Goal: Book appointment/travel/reservation

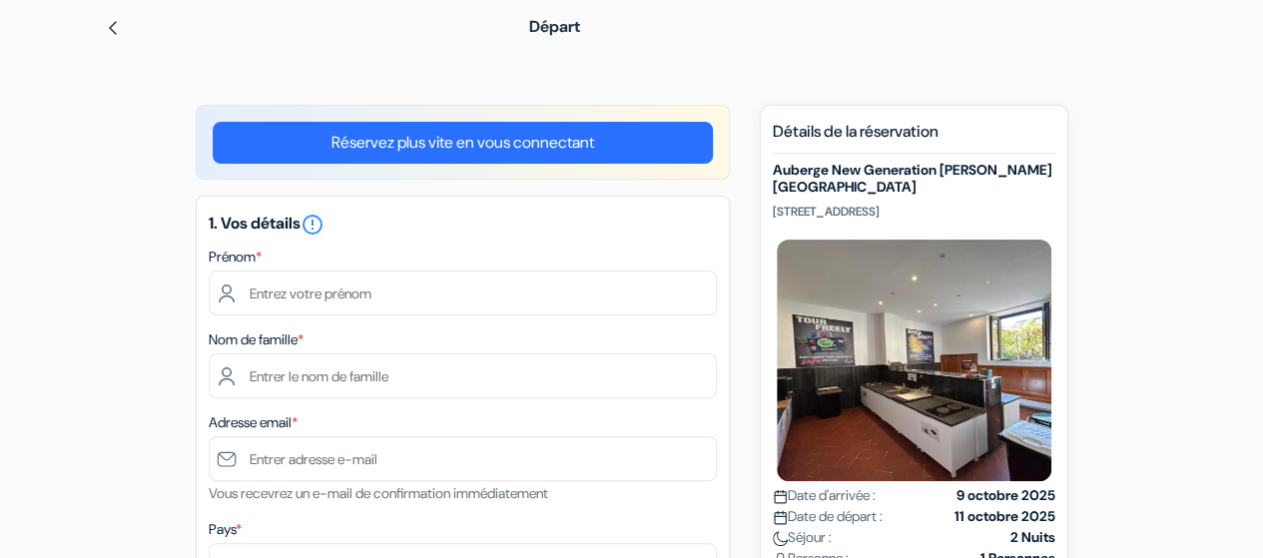
scroll to position [77, 0]
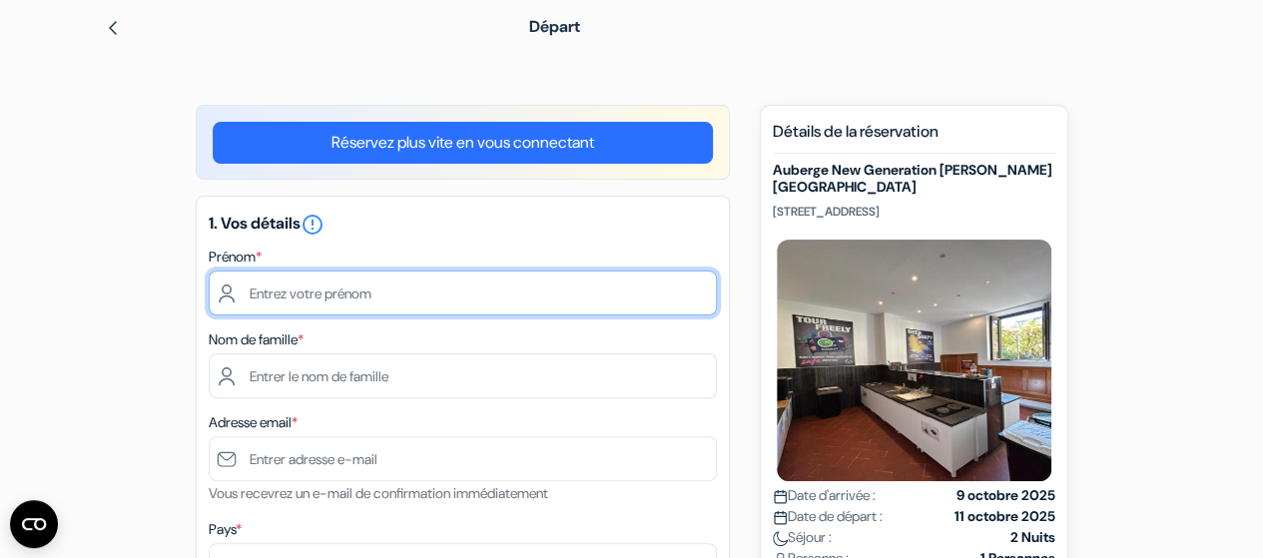
click at [506, 286] on input "text" at bounding box center [463, 292] width 508 height 45
type input "Mélina"
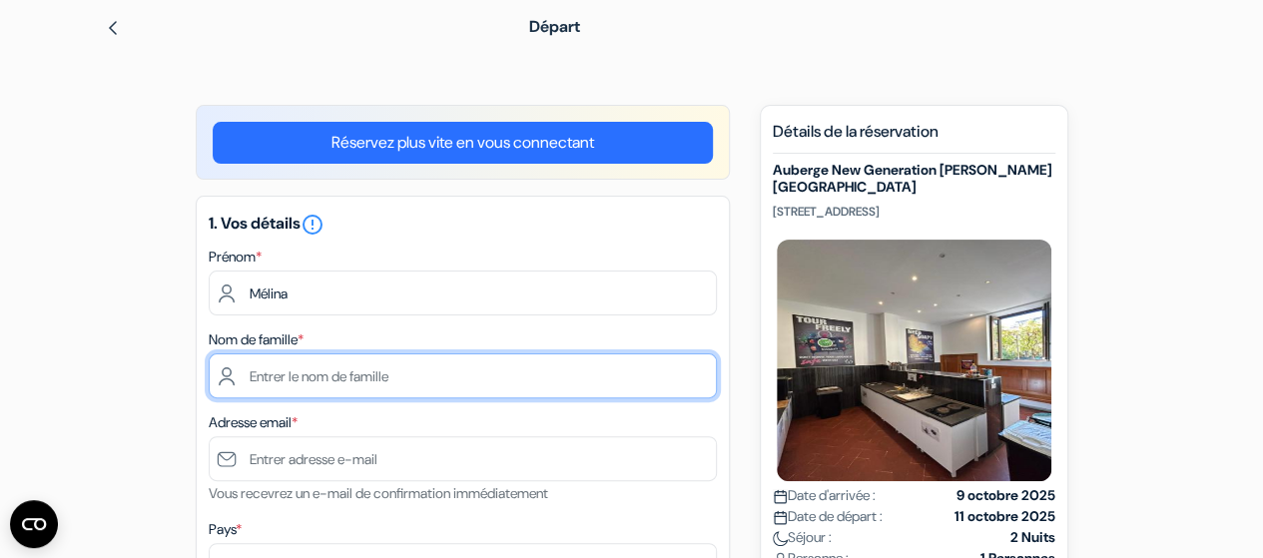
click at [364, 370] on input "text" at bounding box center [463, 375] width 508 height 45
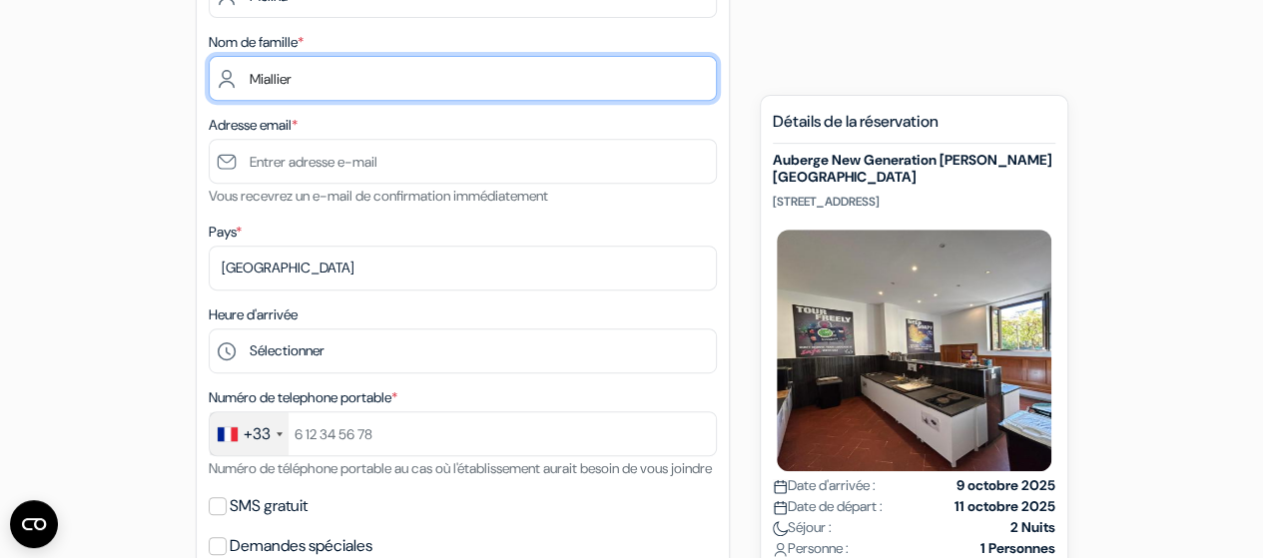
scroll to position [376, 0]
type input "Miallier"
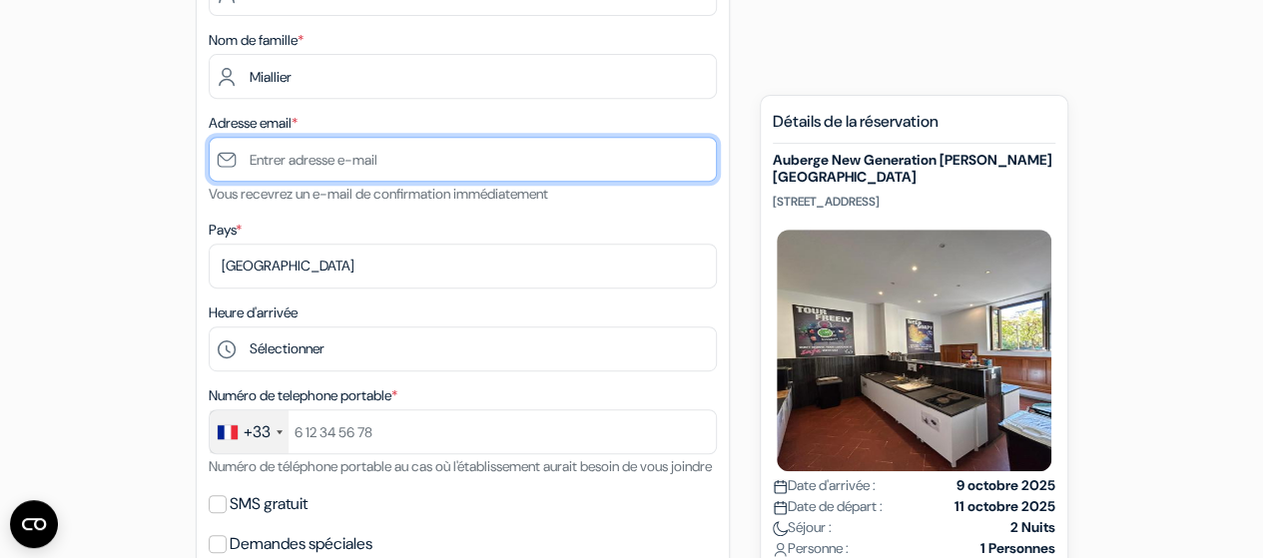
click at [377, 159] on input "text" at bounding box center [463, 159] width 508 height 45
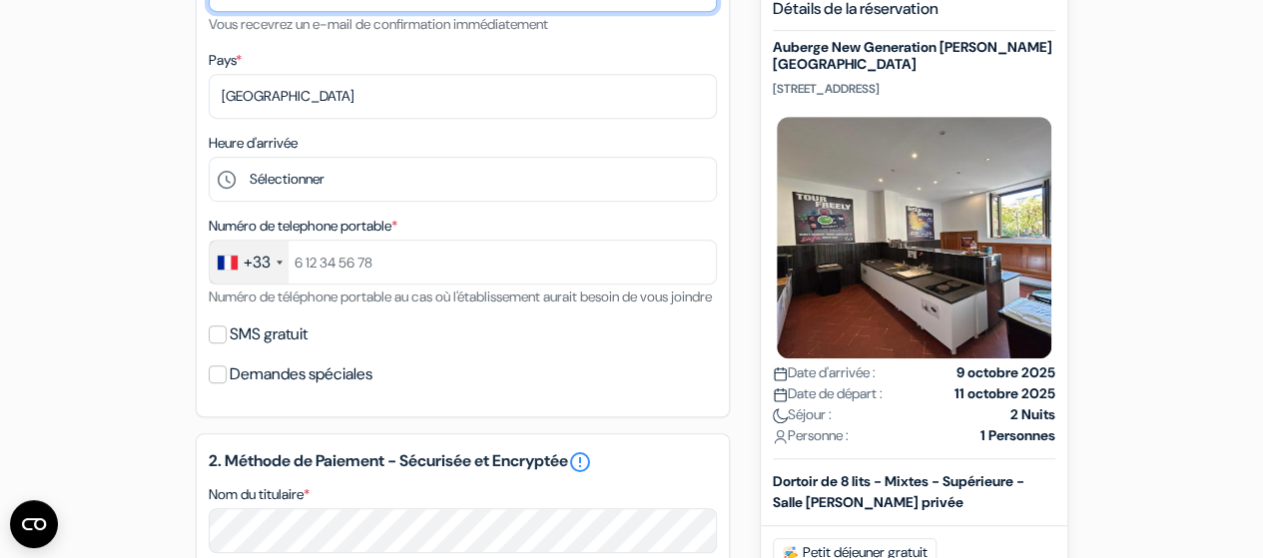
scroll to position [560, 0]
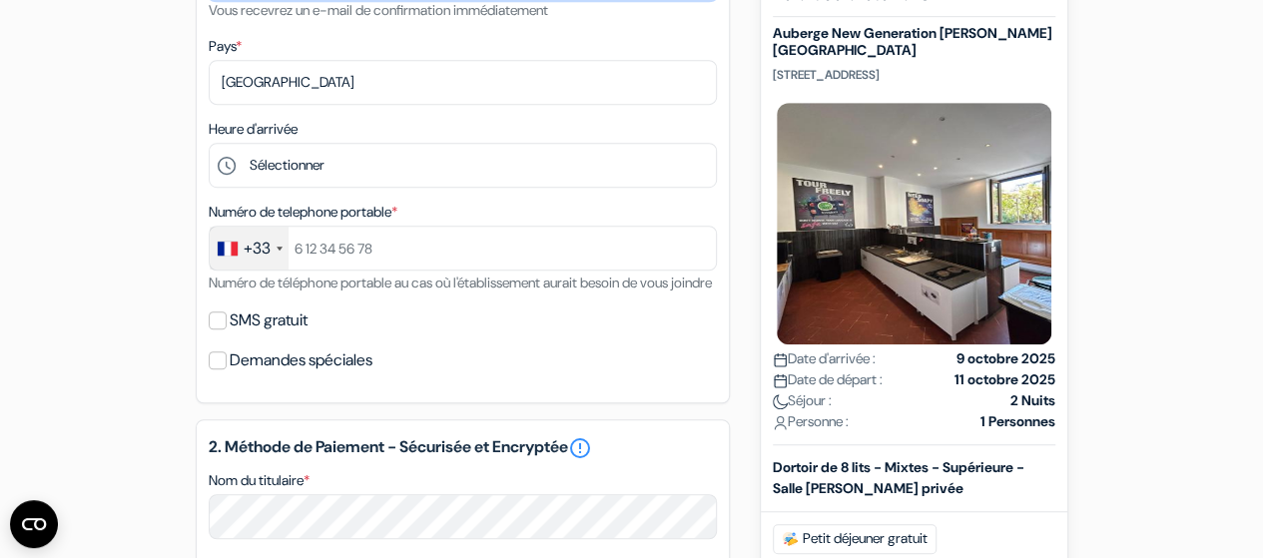
type input "[EMAIL_ADDRESS][DOMAIN_NAME]"
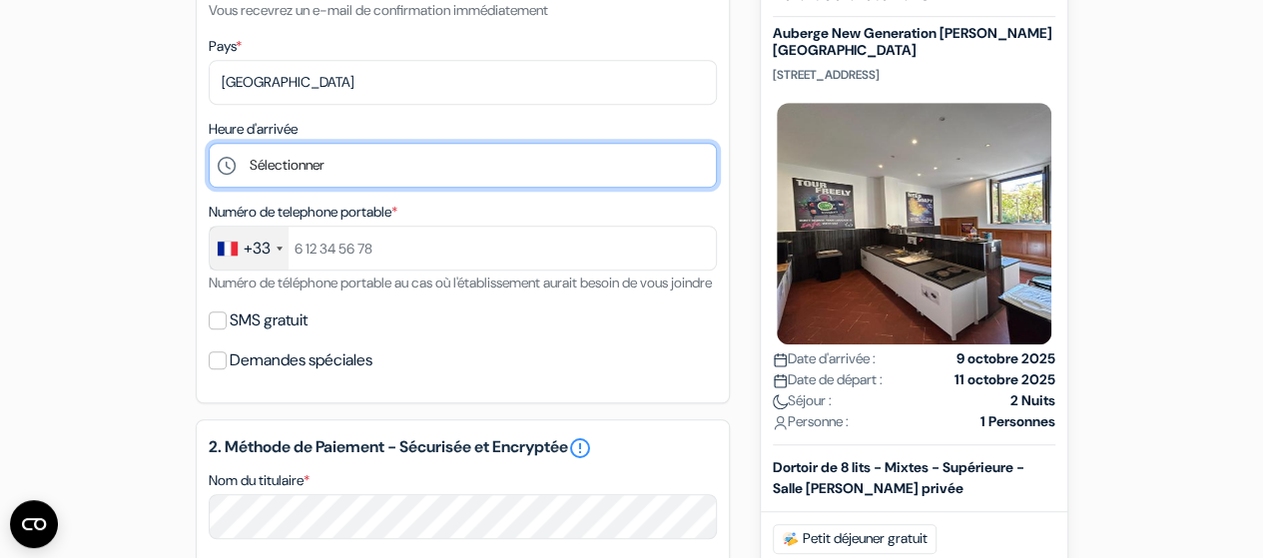
click at [234, 166] on select "Sélectionner 1:00 2:00 3:00 4:00 5:00 6:00 7:00 8:00 9:00 10:00 11:00 12:00 13:…" at bounding box center [463, 165] width 508 height 45
select select "22"
click at [209, 145] on select "Sélectionner 1:00 2:00 3:00 4:00 5:00 6:00 7:00 8:00 9:00 10:00 11:00 12:00 13:…" at bounding box center [463, 165] width 508 height 45
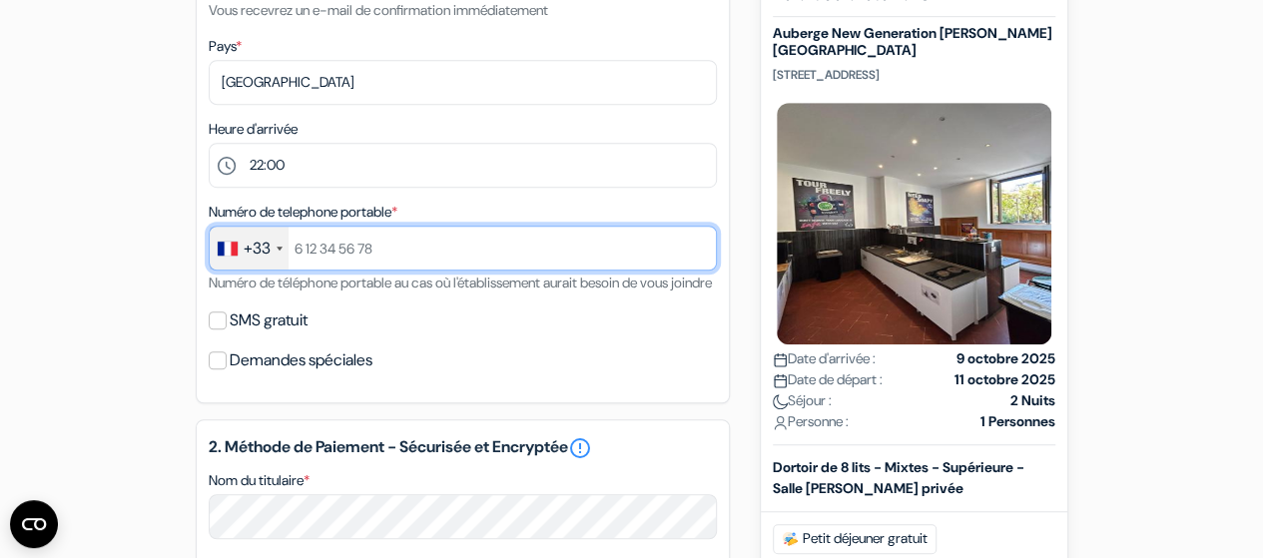
click at [411, 243] on input "text" at bounding box center [463, 248] width 508 height 45
type input "781381545"
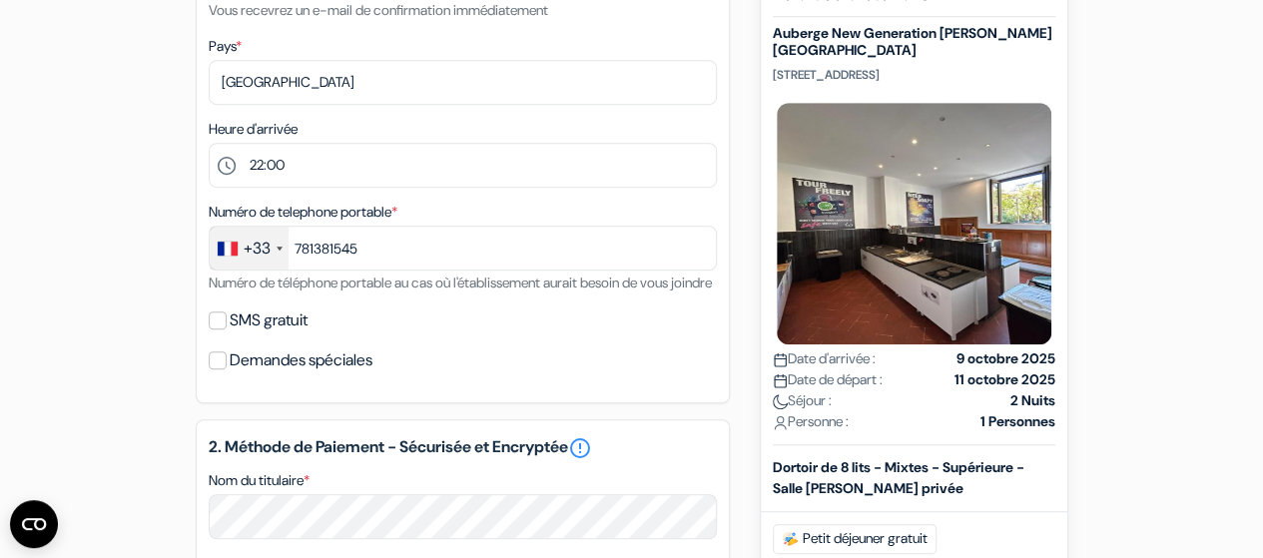
click at [504, 334] on div "SMS gratuit" at bounding box center [463, 320] width 508 height 28
click at [258, 374] on label "Demandes spéciales" at bounding box center [301, 360] width 143 height 28
click at [227, 369] on input "Demandes spéciales" at bounding box center [218, 360] width 18 height 18
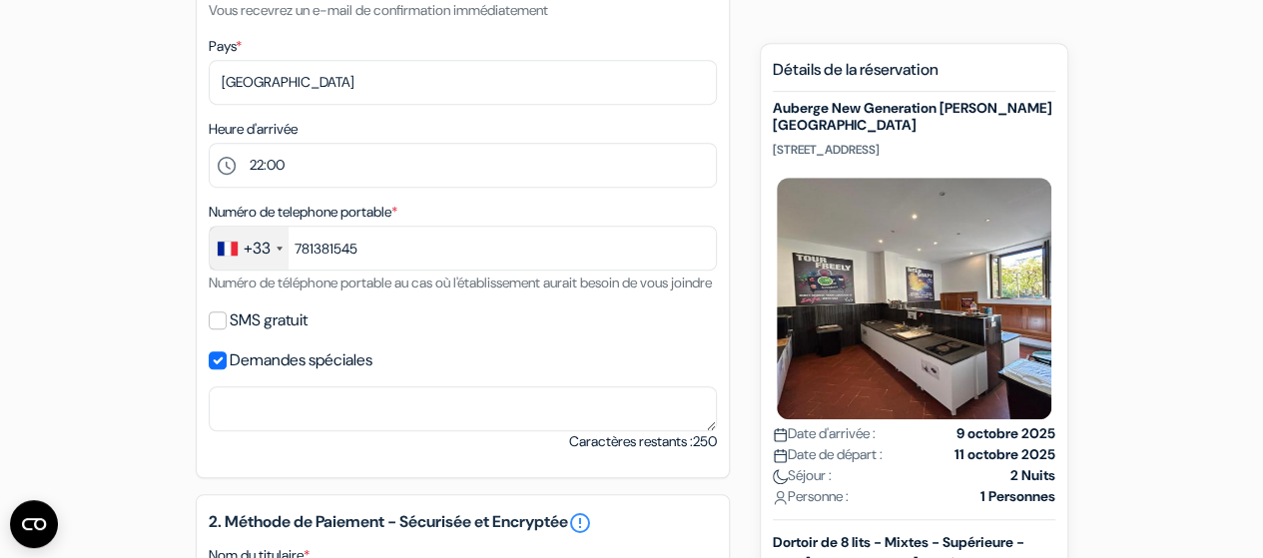
click at [246, 374] on label "Demandes spéciales" at bounding box center [301, 360] width 143 height 28
click at [227, 369] on input "Demandes spéciales" at bounding box center [218, 360] width 18 height 18
checkbox input "false"
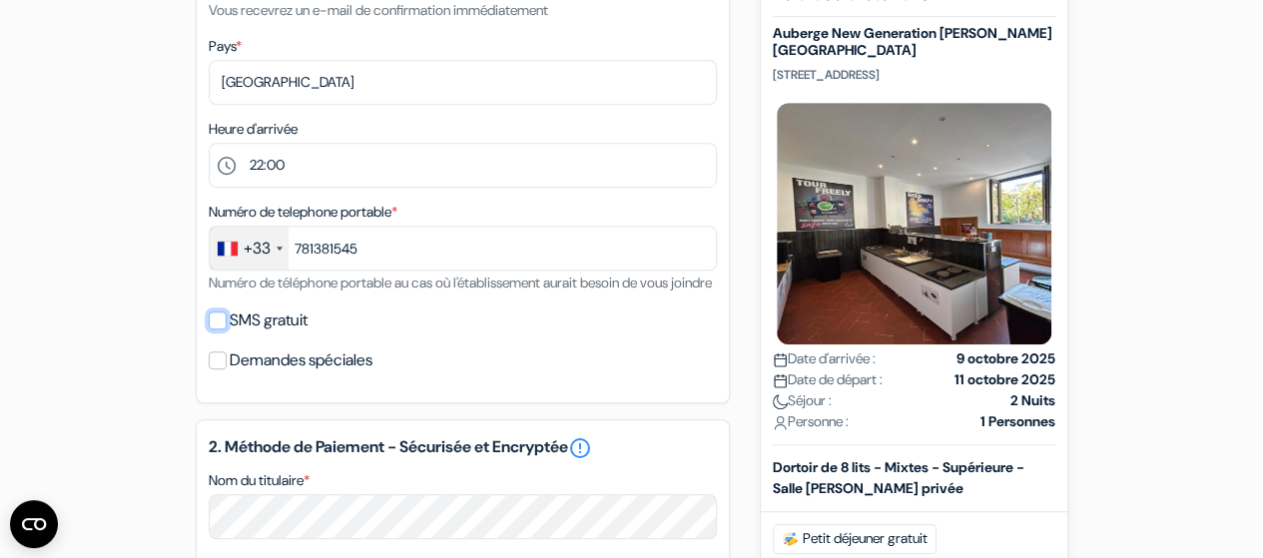
click at [219, 329] on input "SMS gratuit" at bounding box center [218, 320] width 18 height 18
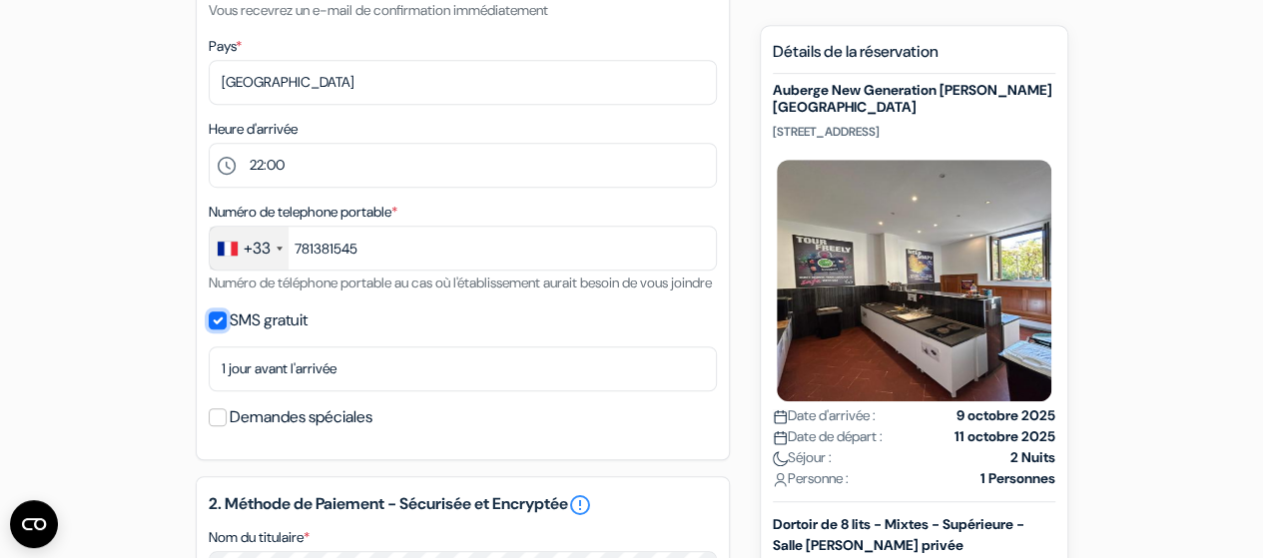
click at [219, 329] on input "SMS gratuit" at bounding box center [218, 320] width 18 height 18
checkbox input "false"
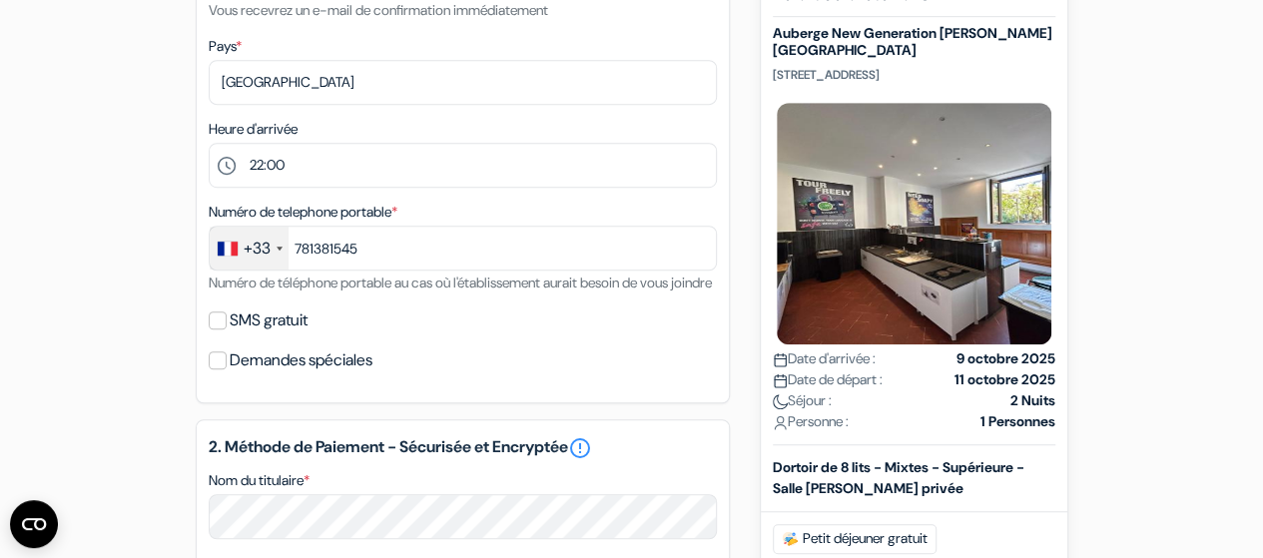
click at [368, 294] on div "Numéro de telephone portable * +33 France +33 United Kingdom +44 Germany (Deuts…" at bounding box center [463, 247] width 508 height 95
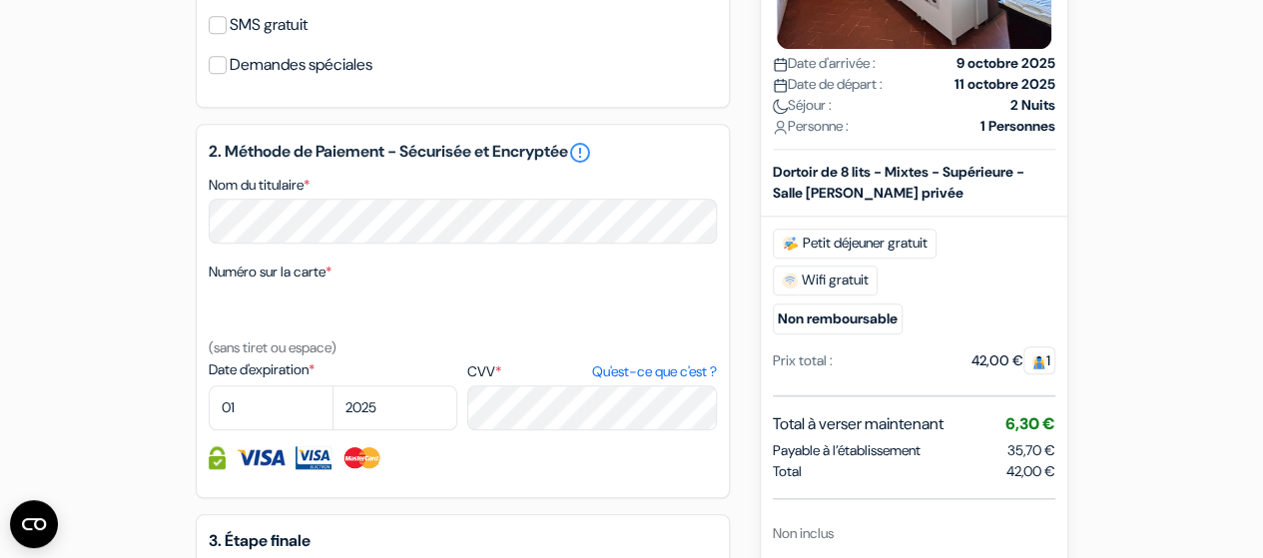
scroll to position [864, 0]
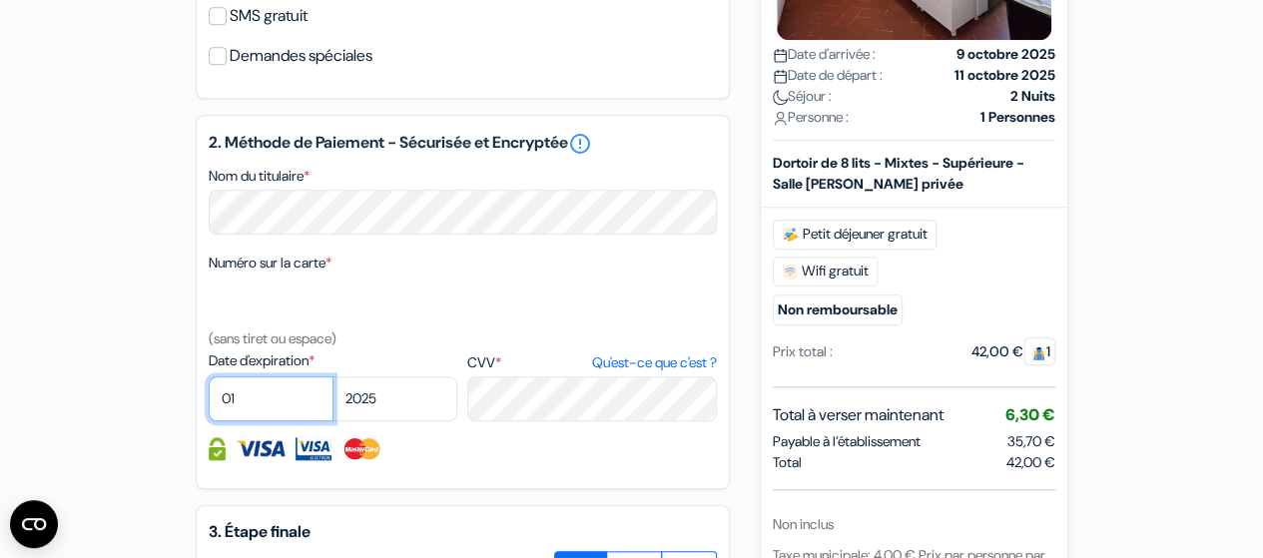
click at [263, 421] on select "01 02 03 04 05 06 07 08 09 10 11 12" at bounding box center [271, 398] width 125 height 45
select select "04"
click at [209, 404] on select "01 02 03 04 05 06 07 08 09 10 11 12" at bounding box center [271, 398] width 125 height 45
click at [385, 421] on select "2025 2026 2027 2028 2029 2030 2031 2032 2033 2034 2035 2036 2037 2038 2039 2040…" at bounding box center [394, 398] width 125 height 45
select select "2026"
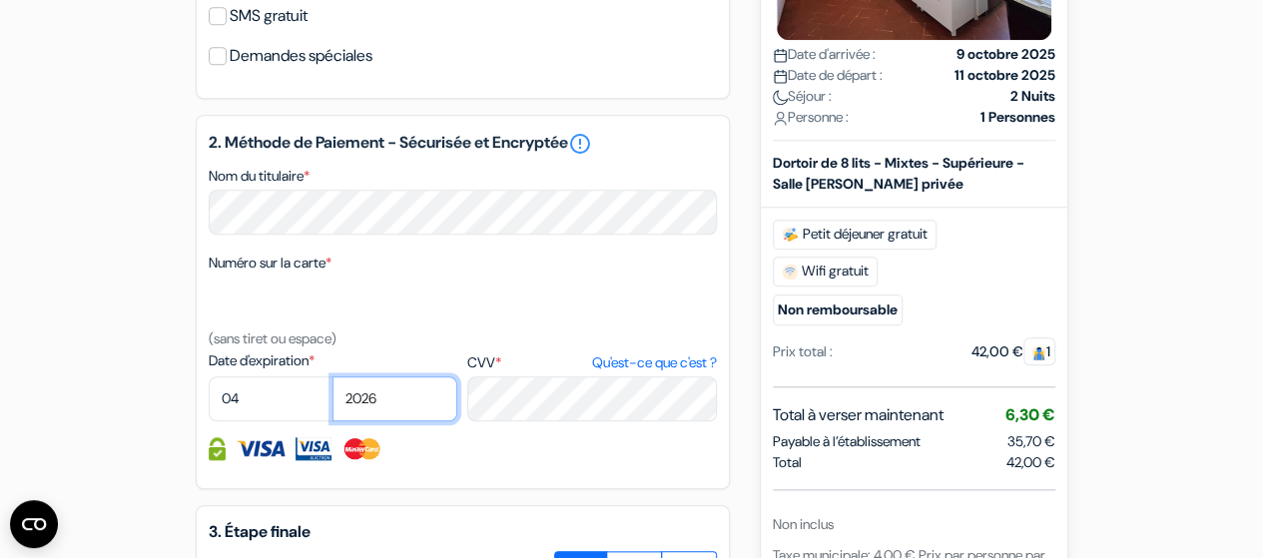
click at [332, 404] on select "2025 2026 2027 2028 2029 2030 2031 2032 2033 2034 2035 2036 2037 2038 2039 2040…" at bounding box center [394, 398] width 125 height 45
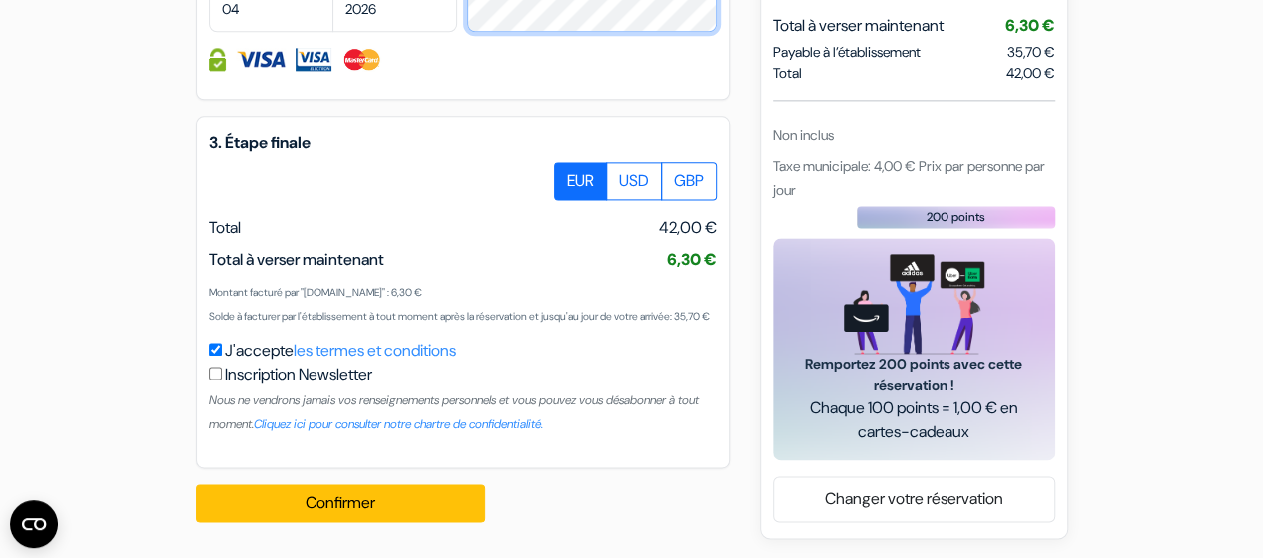
scroll to position [1303, 0]
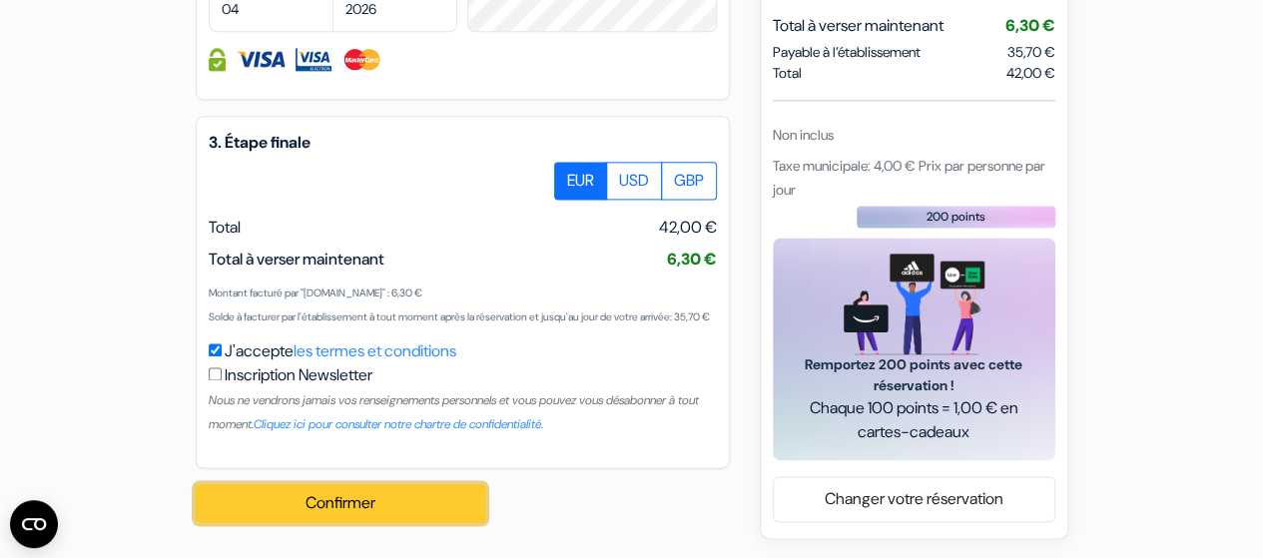
click at [377, 504] on button "Confirmer Loading..." at bounding box center [340, 503] width 289 height 38
